Goal: Task Accomplishment & Management: Use online tool/utility

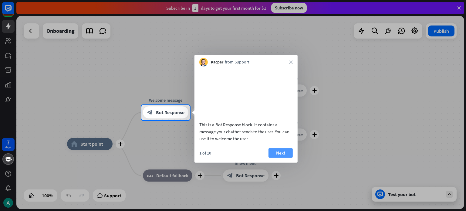
click at [275, 158] on button "Next" at bounding box center [281, 153] width 24 height 10
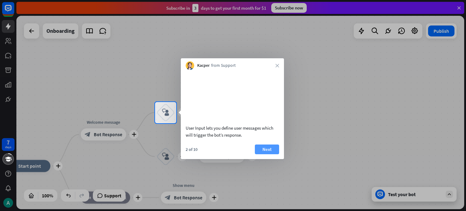
click at [268, 154] on button "Next" at bounding box center [267, 150] width 24 height 10
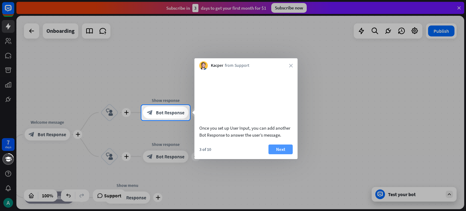
click at [274, 154] on button "Next" at bounding box center [281, 150] width 24 height 10
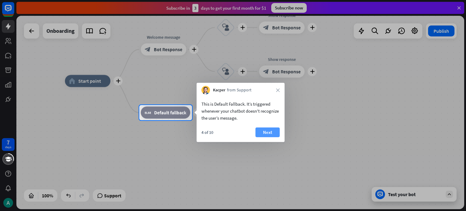
click at [267, 131] on button "Next" at bounding box center [268, 133] width 24 height 10
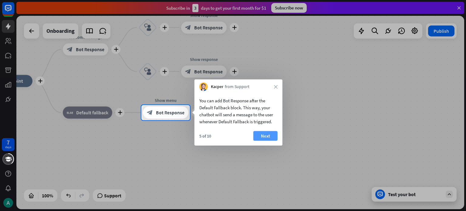
click at [265, 132] on button "Next" at bounding box center [266, 136] width 24 height 10
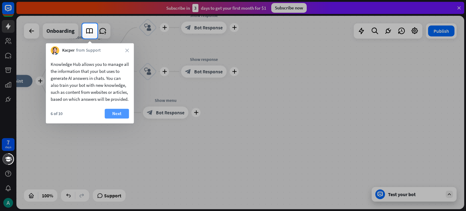
click at [116, 118] on button "Next" at bounding box center [117, 114] width 24 height 10
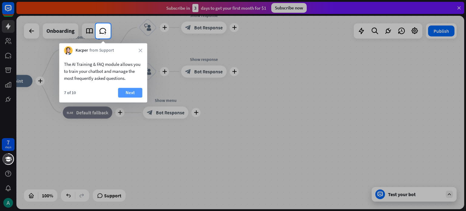
click at [126, 93] on button "Next" at bounding box center [130, 93] width 24 height 10
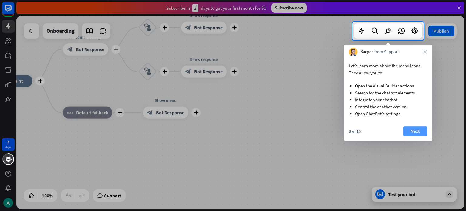
click at [410, 131] on button "Next" at bounding box center [415, 131] width 24 height 10
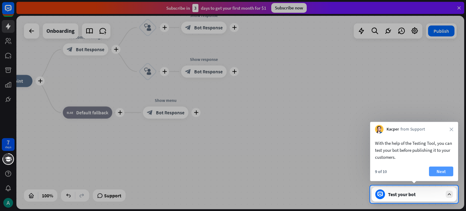
click at [441, 170] on button "Next" at bounding box center [441, 172] width 24 height 10
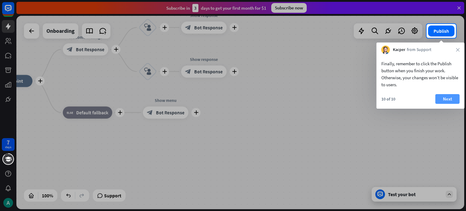
click at [441, 98] on button "Next" at bounding box center [448, 99] width 24 height 10
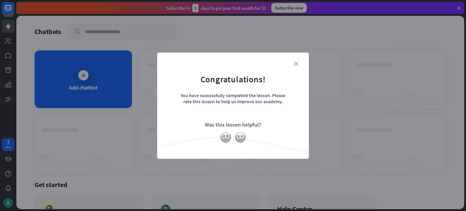
click at [295, 64] on icon "close" at bounding box center [296, 64] width 5 height 5
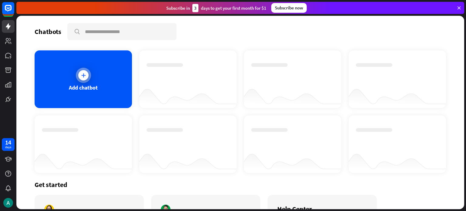
click at [79, 74] on div at bounding box center [83, 75] width 10 height 10
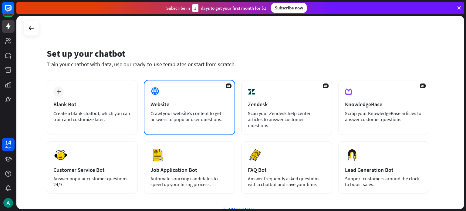
click at [177, 102] on div "Website" at bounding box center [190, 104] width 78 height 7
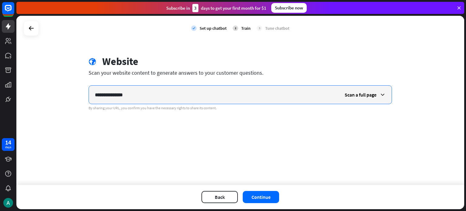
type input "**********"
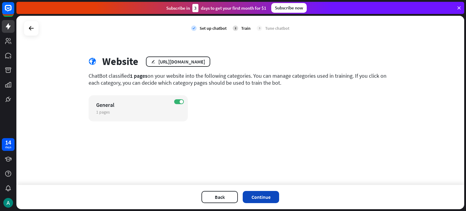
click at [270, 196] on button "Continue" at bounding box center [261, 197] width 36 height 12
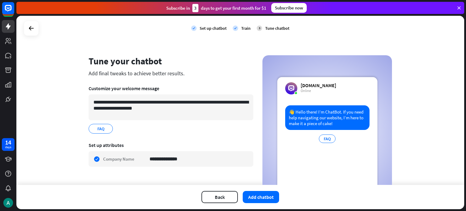
scroll to position [30, 0]
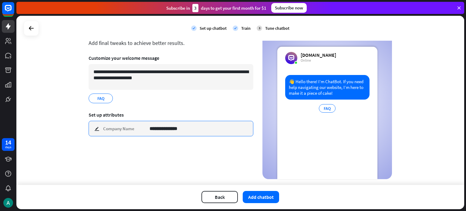
click at [181, 128] on input "**********" at bounding box center [199, 128] width 99 height 15
type input "**********"
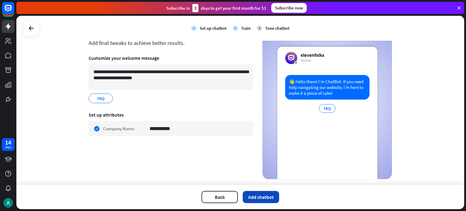
click at [261, 194] on button "Add chatbot" at bounding box center [261, 197] width 36 height 12
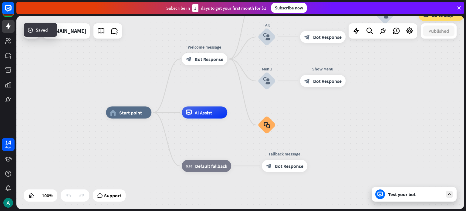
click at [425, 197] on div "Test your bot" at bounding box center [414, 194] width 85 height 15
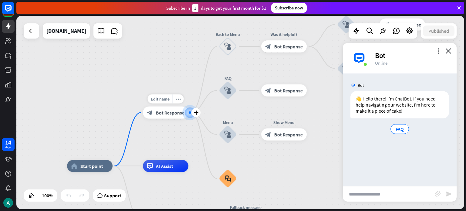
click at [155, 116] on div "block_bot_response Bot Response" at bounding box center [166, 113] width 46 height 12
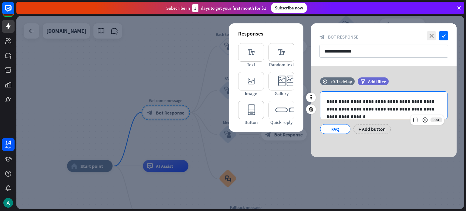
click at [373, 99] on p "**********" at bounding box center [384, 105] width 115 height 15
click at [440, 35] on icon "check" at bounding box center [443, 35] width 9 height 9
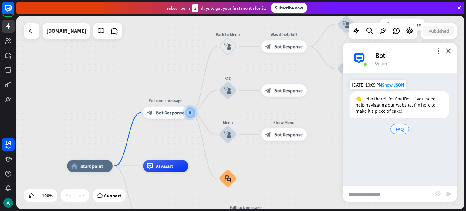
click at [400, 130] on span "FAQ" at bounding box center [400, 129] width 8 height 6
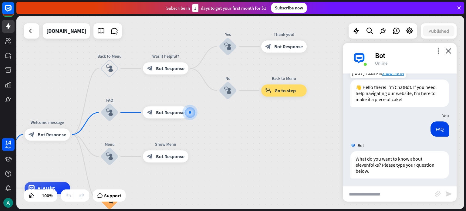
scroll to position [13, 0]
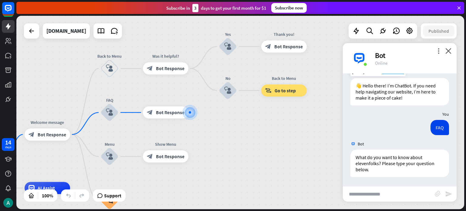
click at [397, 187] on input "text" at bounding box center [389, 193] width 92 height 15
type input "**********"
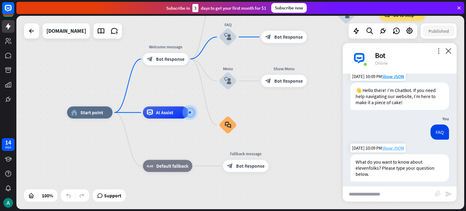
scroll to position [0, 0]
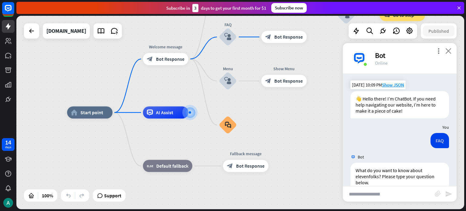
click at [447, 52] on icon "close" at bounding box center [449, 51] width 6 height 6
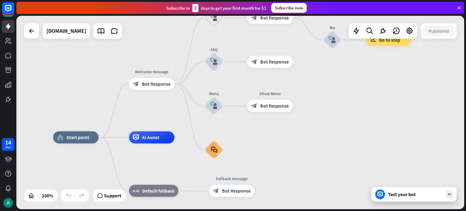
drag, startPoint x: 313, startPoint y: 135, endPoint x: 299, endPoint y: 160, distance: 28.5
click at [114, 33] on icon at bounding box center [115, 31] width 8 height 8
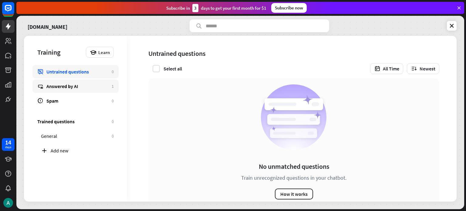
click at [74, 83] on div "Answered by AI" at bounding box center [77, 86] width 62 height 6
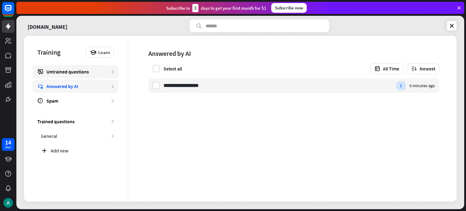
click at [100, 71] on div "Untrained questions" at bounding box center [77, 72] width 62 height 6
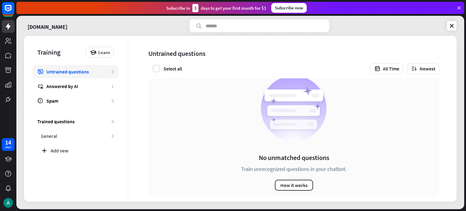
scroll to position [16, 0]
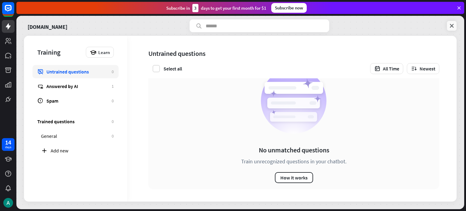
click at [451, 23] on icon at bounding box center [452, 26] width 6 height 6
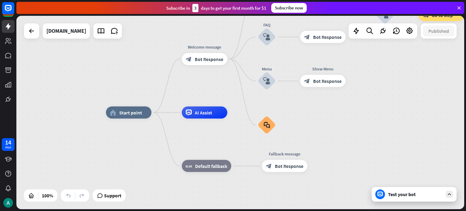
click at [452, 196] on div at bounding box center [449, 194] width 7 height 7
